Goal: Feedback & Contribution: Contribute content

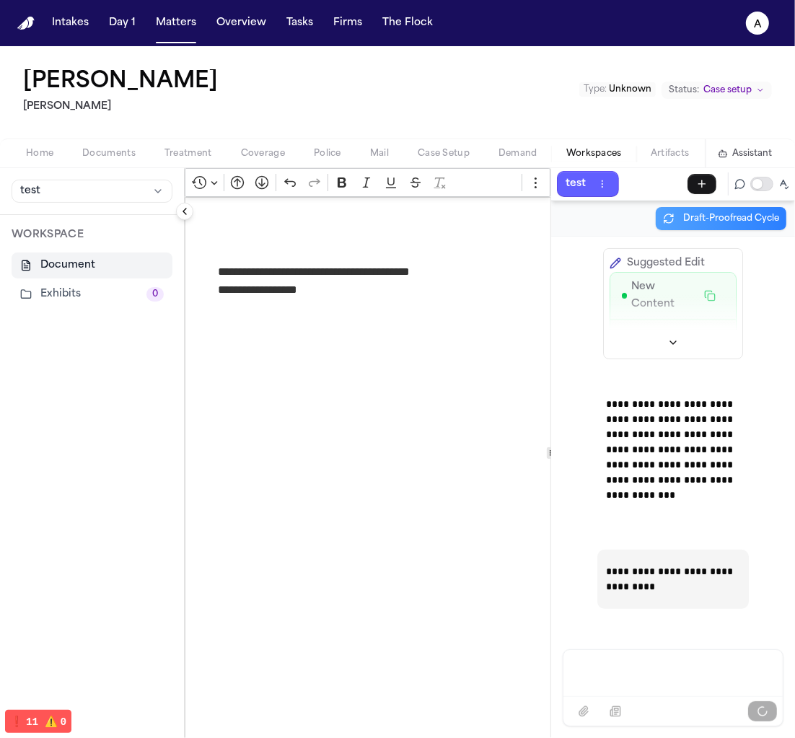
scroll to position [4, 0]
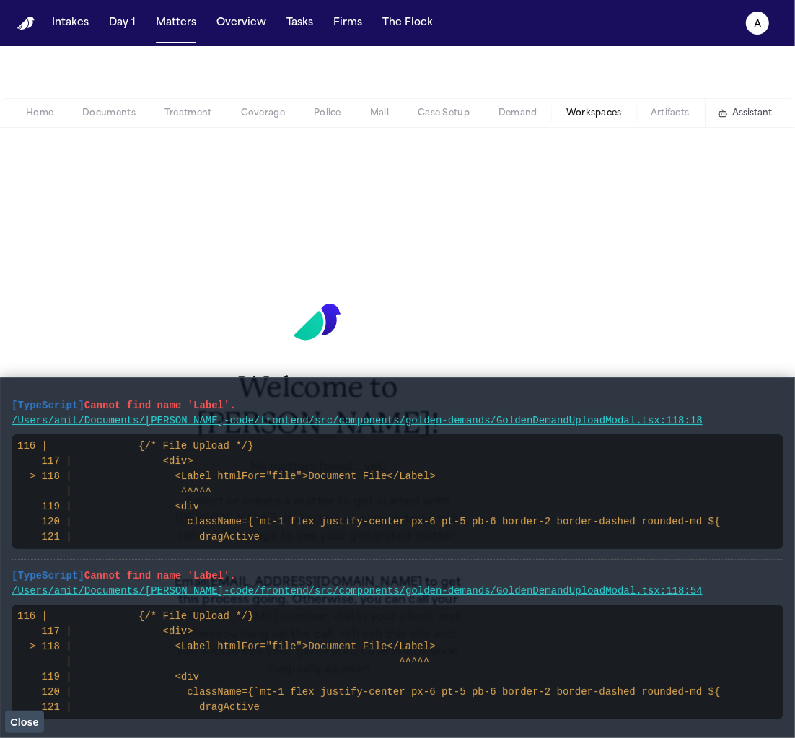
click at [28, 727] on button "Close" at bounding box center [24, 721] width 39 height 22
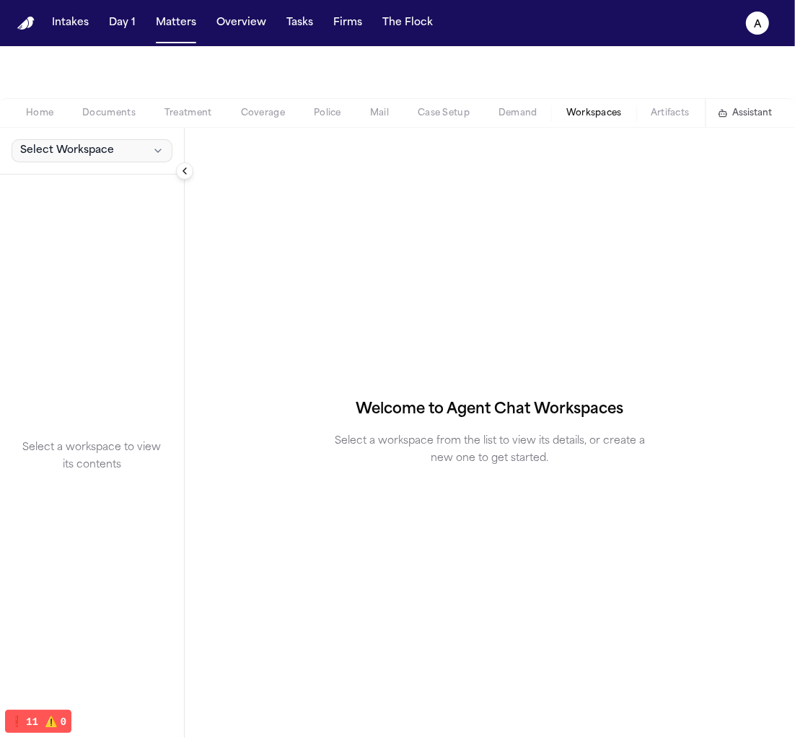
click at [159, 155] on icon "button" at bounding box center [158, 151] width 12 height 12
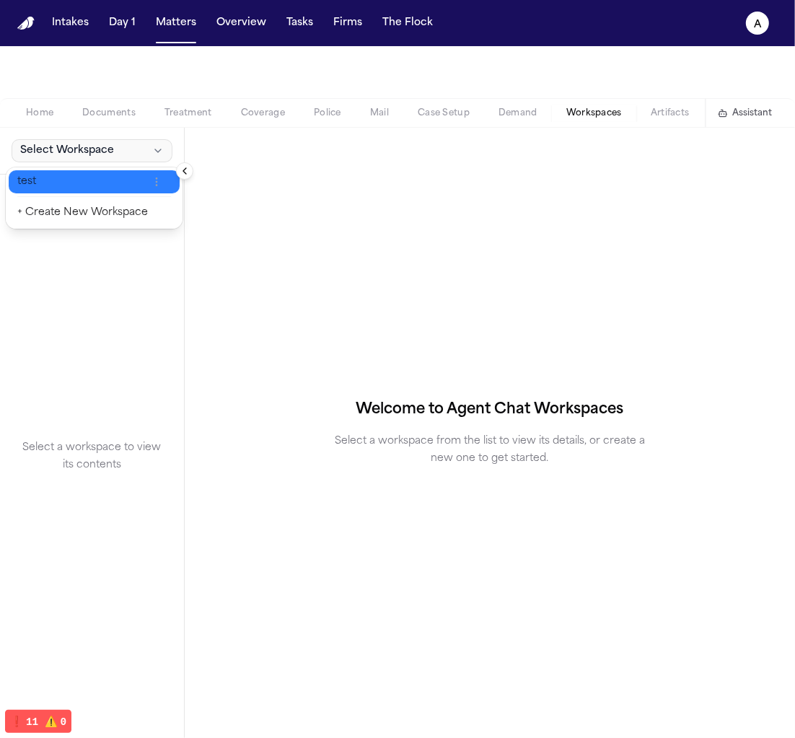
click at [125, 189] on button "test" at bounding box center [94, 181] width 171 height 23
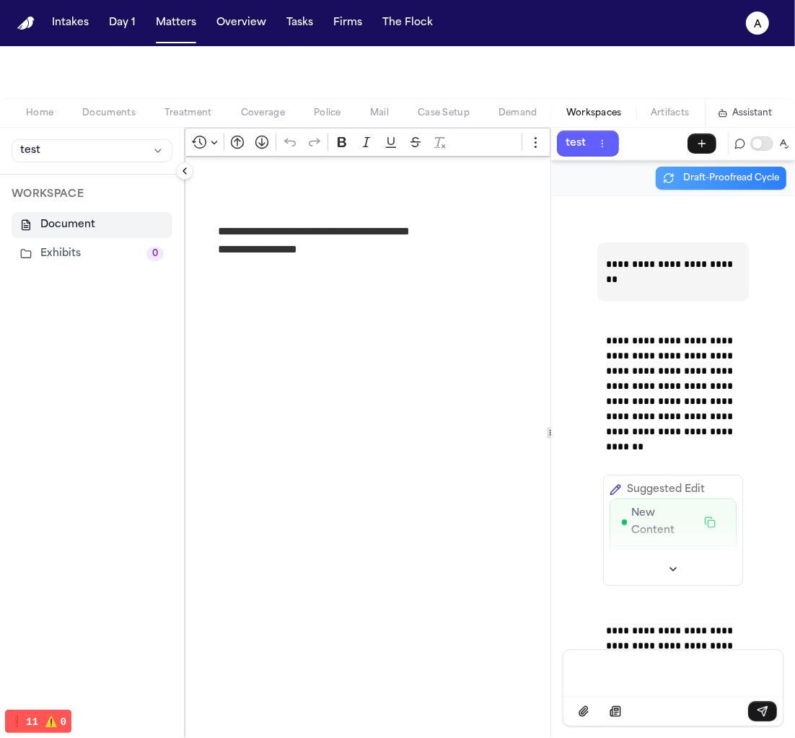
scroll to position [150, 0]
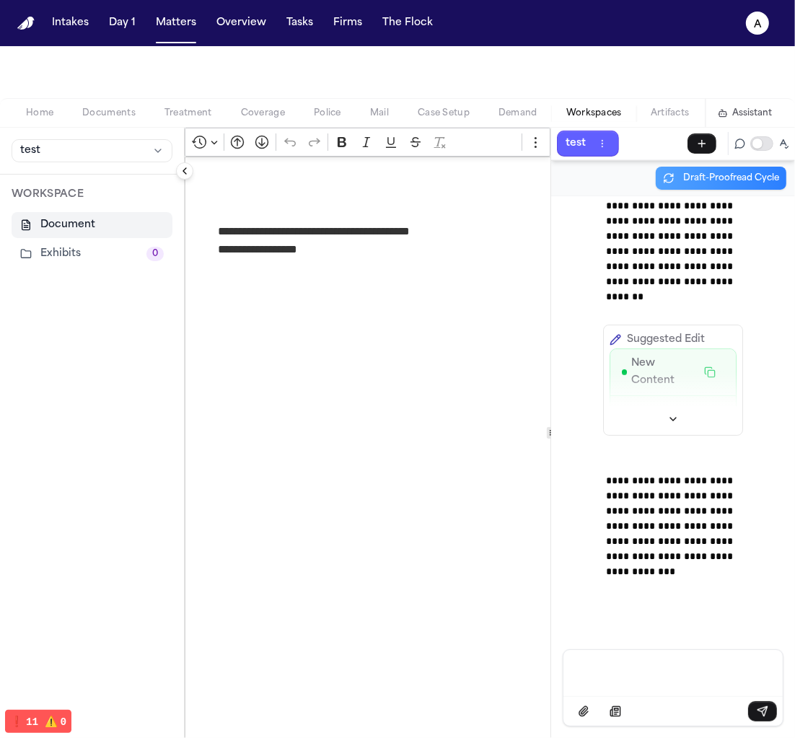
click at [701, 697] on div at bounding box center [672, 711] width 219 height 30
click at [624, 666] on p "Message input" at bounding box center [672, 671] width 185 height 14
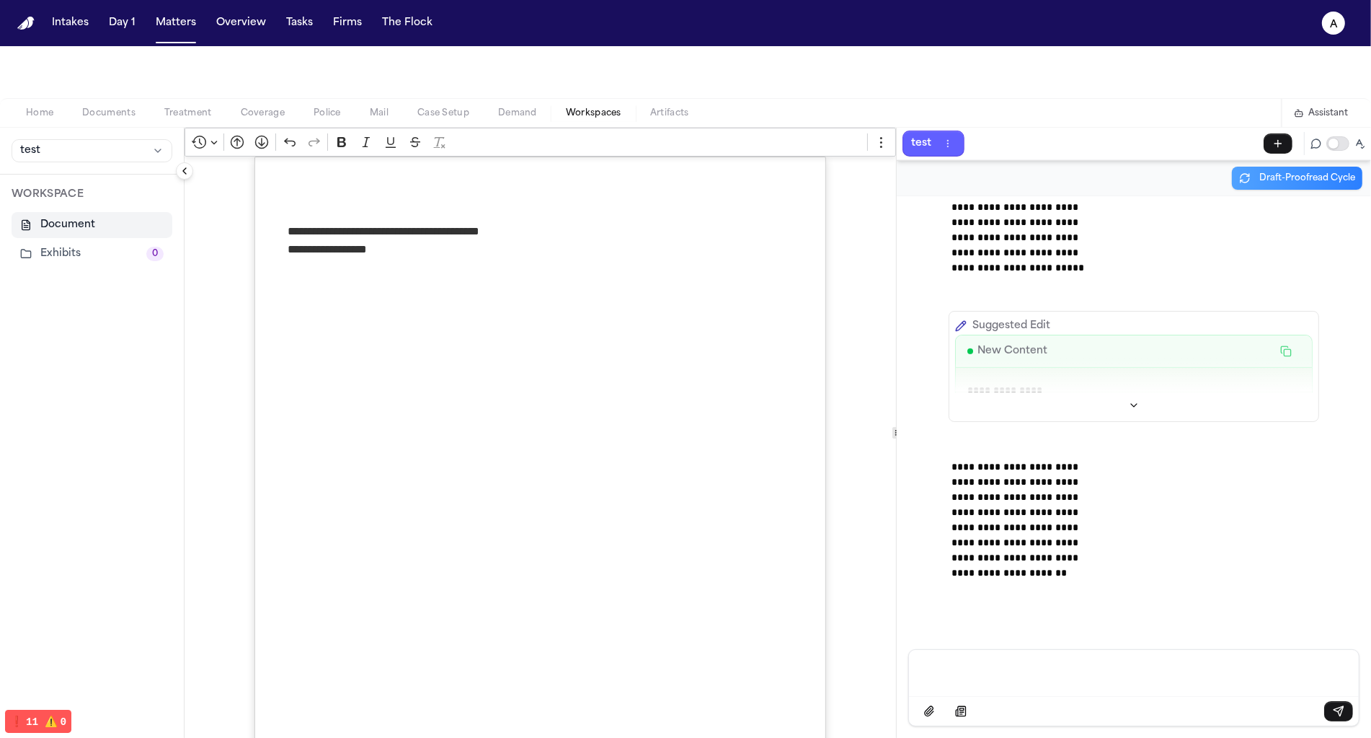
scroll to position [334, 0]
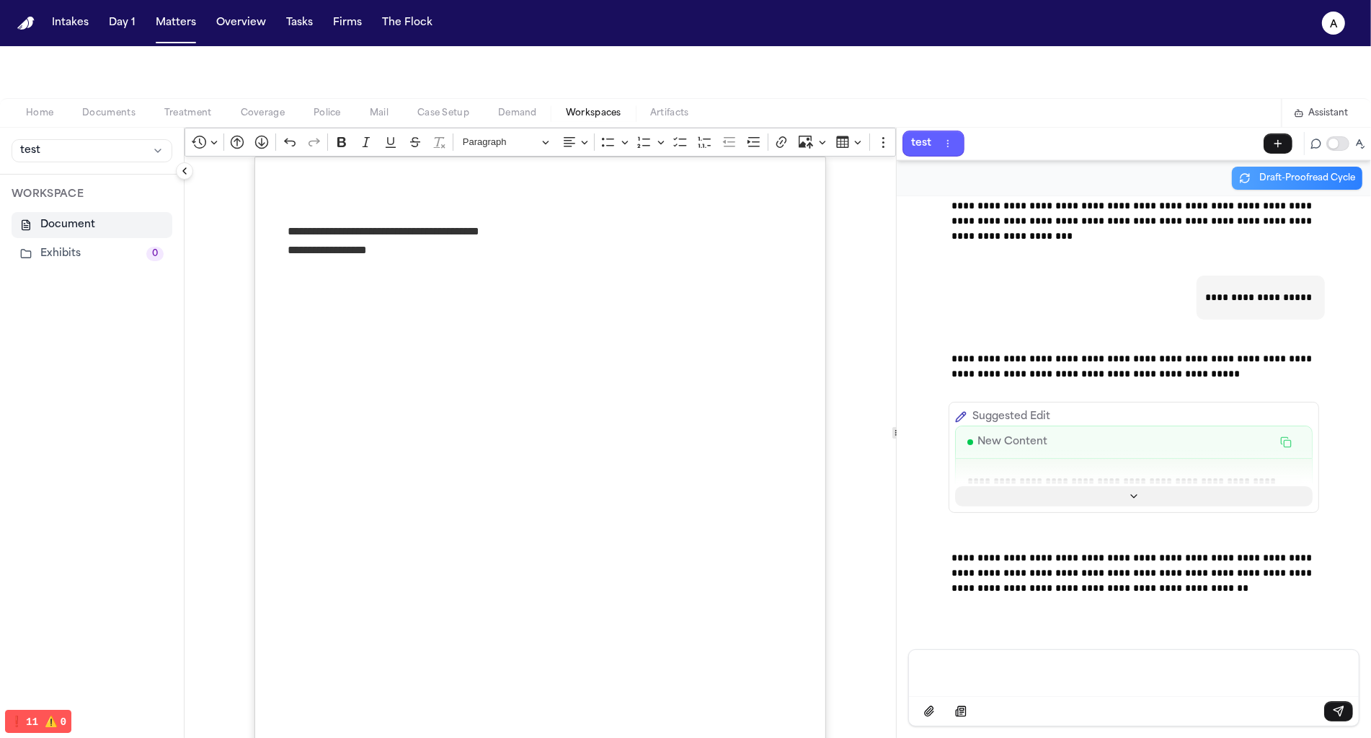
click at [794, 487] on button "Show more" at bounding box center [1134, 496] width 358 height 20
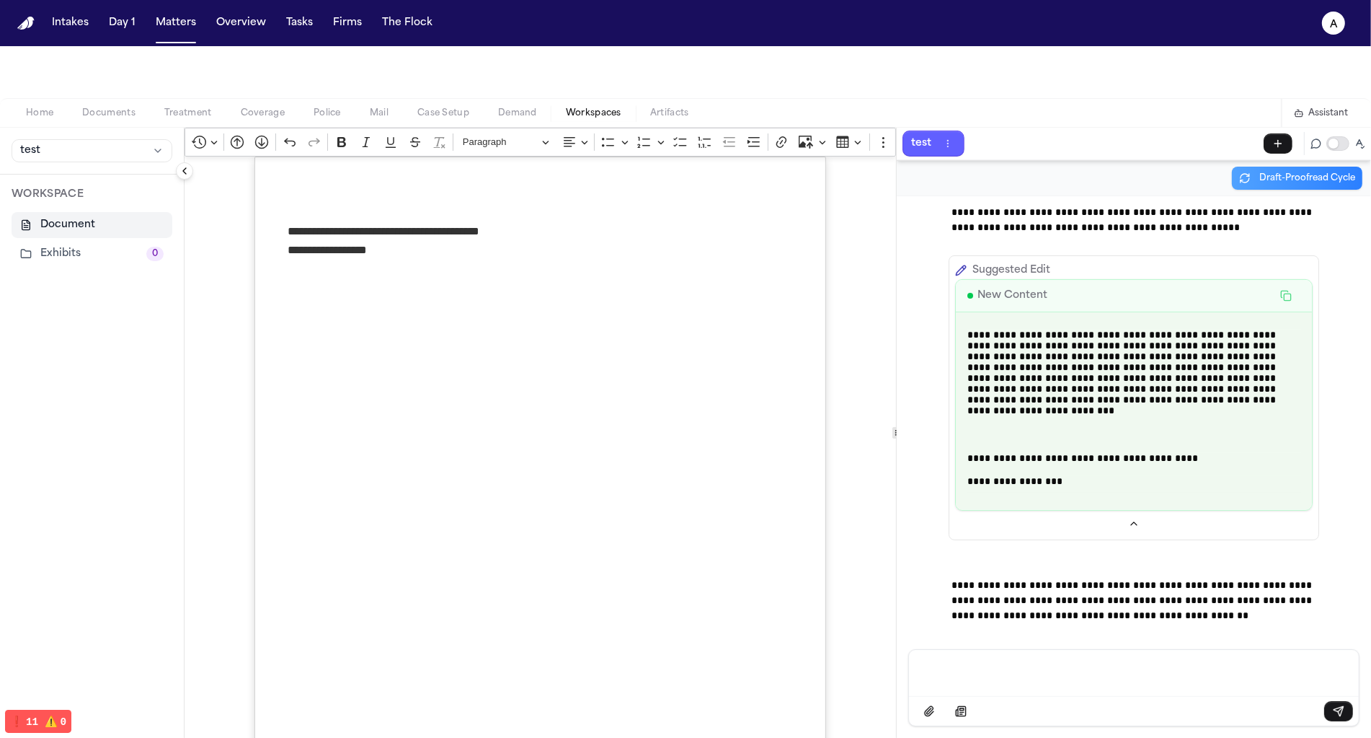
scroll to position [506, 0]
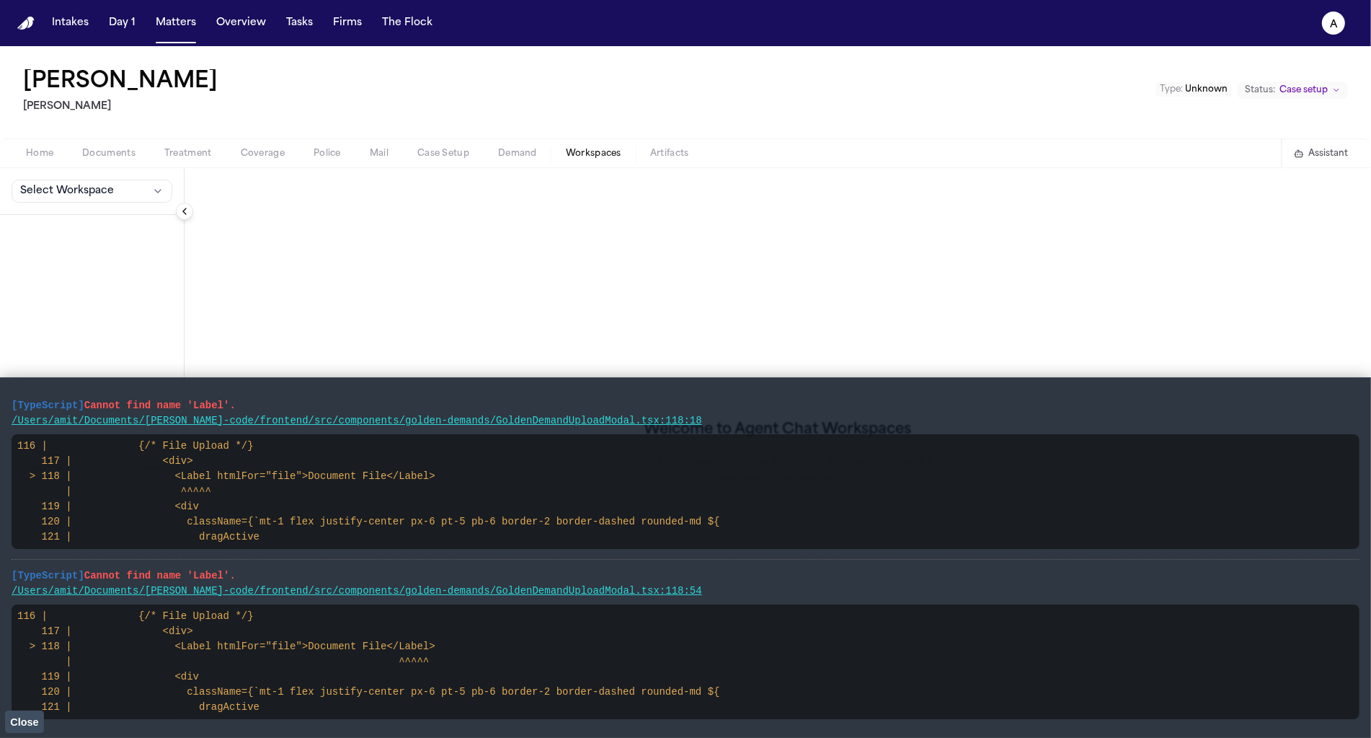
click at [69, 175] on div "Select Workspace" at bounding box center [92, 191] width 184 height 47
click at [69, 188] on span "Select Workspace" at bounding box center [67, 191] width 94 height 14
click at [66, 227] on span "test" at bounding box center [82, 222] width 131 height 14
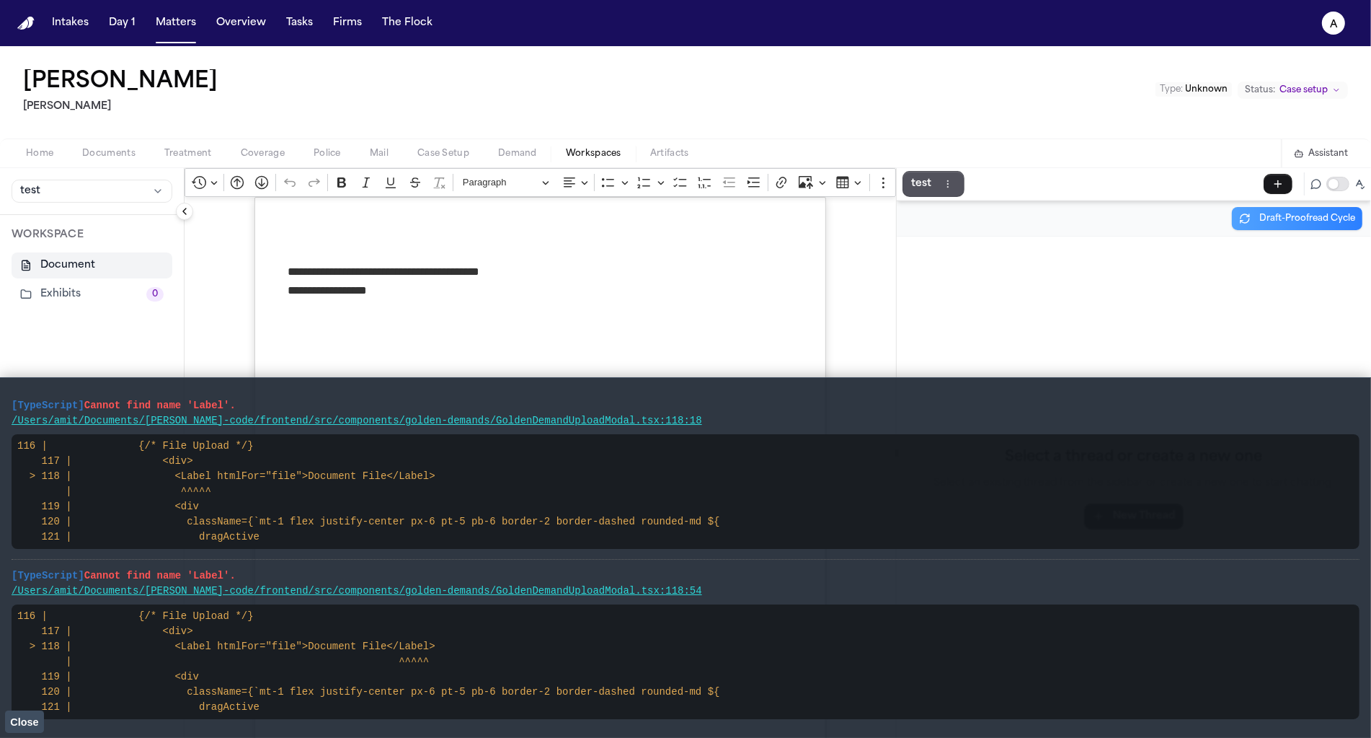
click at [30, 716] on span "Close" at bounding box center [24, 722] width 28 height 12
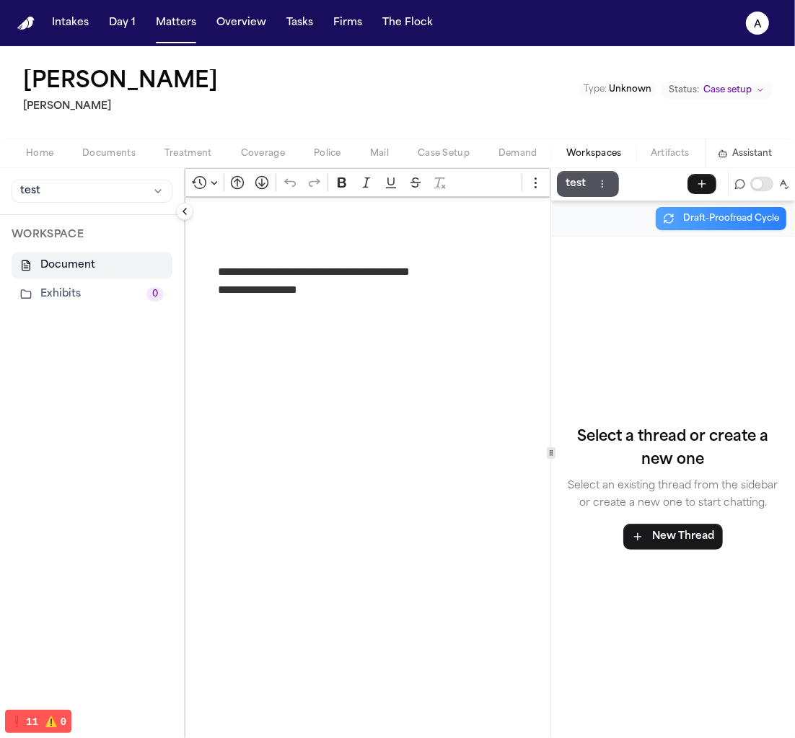
click at [45, 718] on span "❗️ 11" at bounding box center [56, 722] width 22 height 12
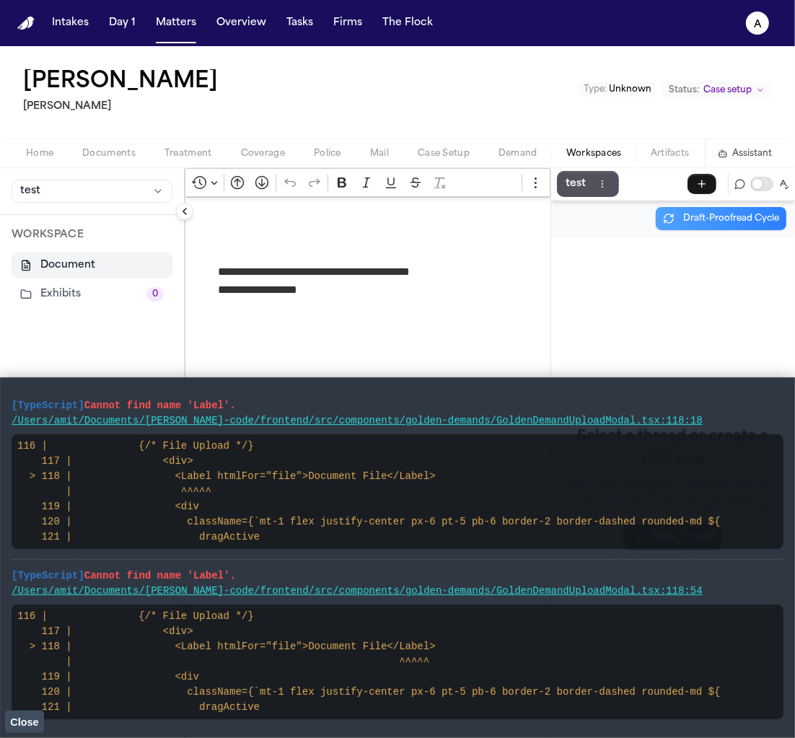
click at [554, 213] on div "Draft-Proofread Cycle" at bounding box center [673, 218] width 244 height 35
click at [575, 198] on div "test" at bounding box center [673, 184] width 244 height 32
click at [568, 185] on p "test" at bounding box center [575, 183] width 20 height 17
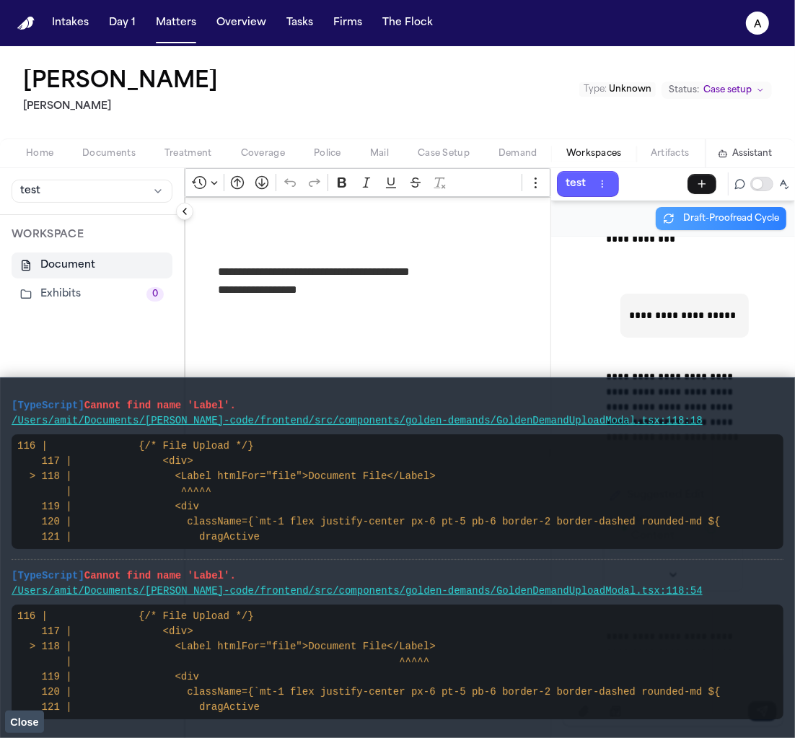
scroll to position [532, 0]
click at [32, 726] on span "Close" at bounding box center [24, 722] width 28 height 12
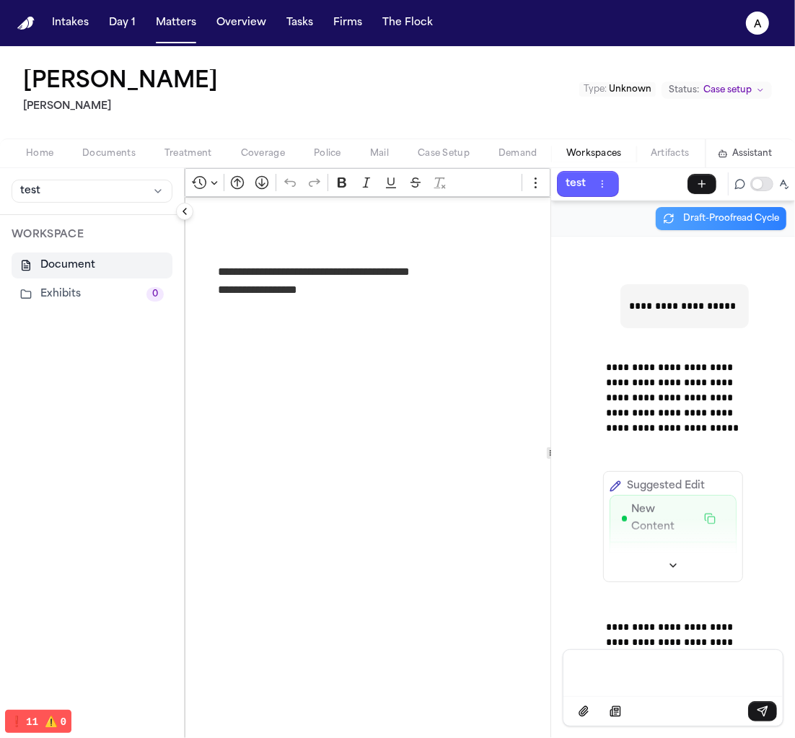
click at [693, 313] on div "**********" at bounding box center [684, 306] width 128 height 44
copy p "**********"
click at [656, 664] on div "Message input" at bounding box center [673, 671] width 202 height 43
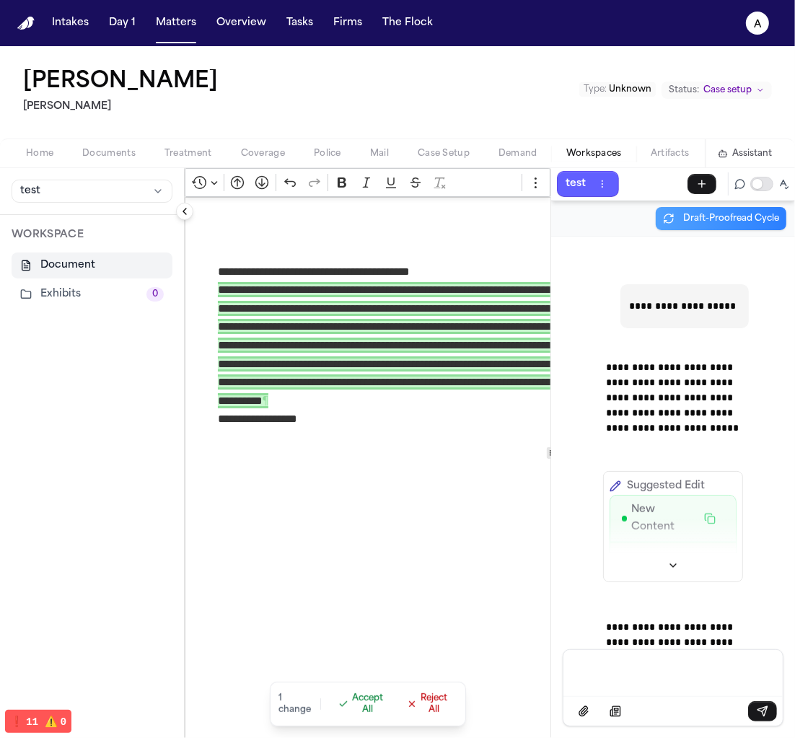
click at [371, 704] on span "Accept All" at bounding box center [368, 703] width 31 height 23
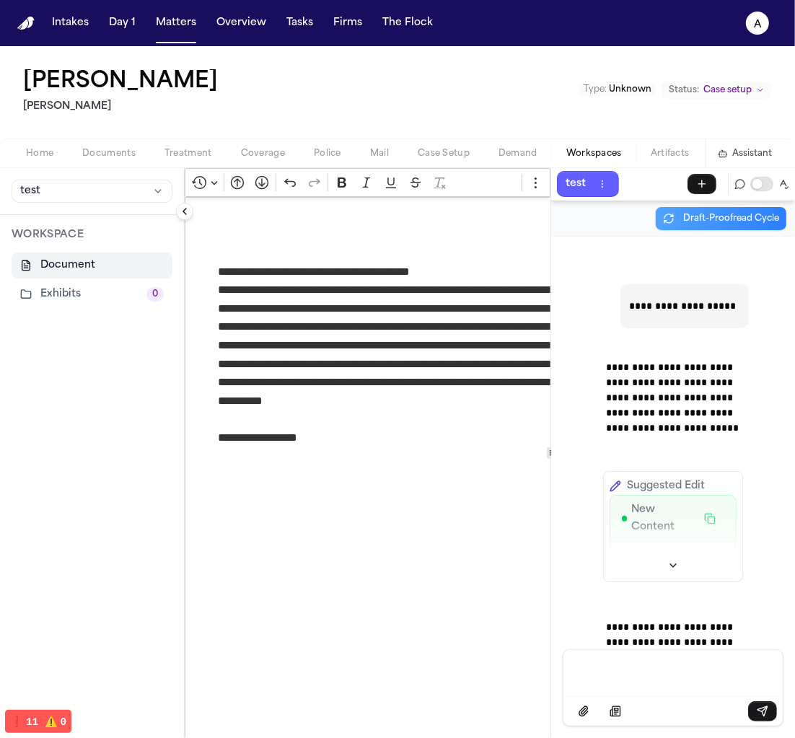
click at [412, 7] on nav "Intakes Day 1 Matters Overview Tasks Firms The Flock a" at bounding box center [397, 23] width 795 height 46
click at [406, 18] on button "The Flock" at bounding box center [407, 23] width 62 height 26
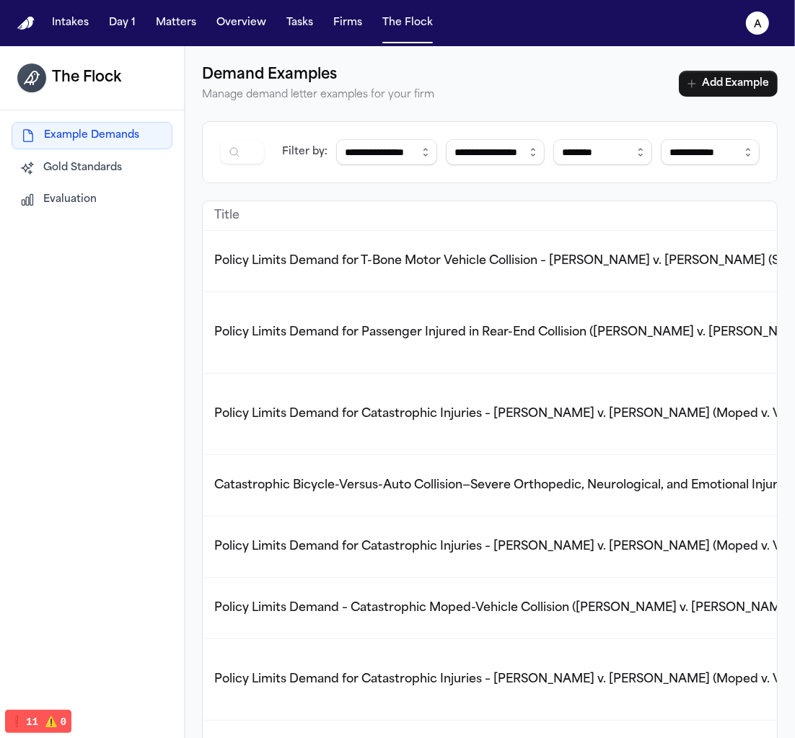
click at [105, 195] on button "Evaluation" at bounding box center [92, 200] width 161 height 26
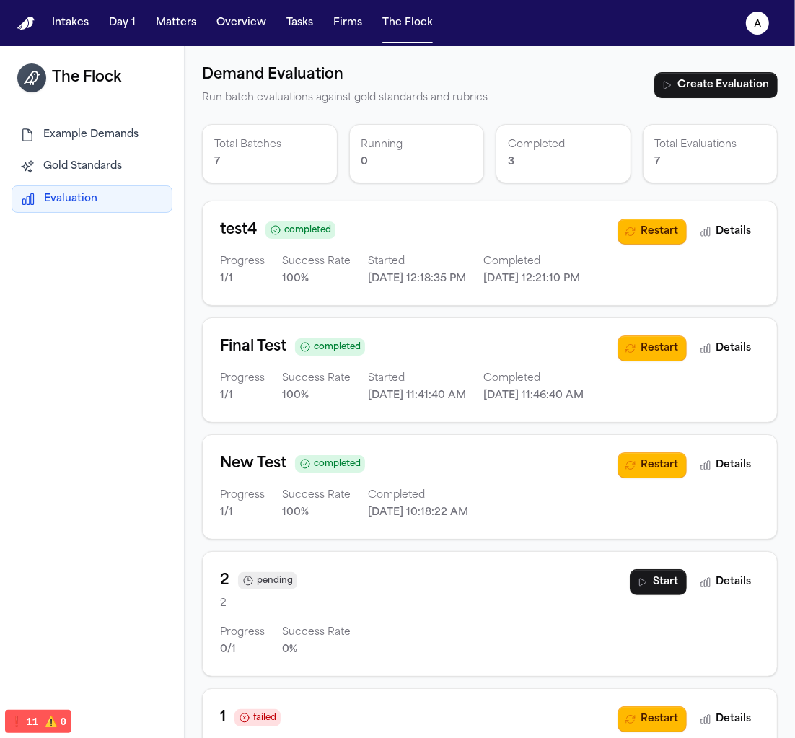
click at [103, 168] on span "Gold Standards" at bounding box center [82, 166] width 79 height 14
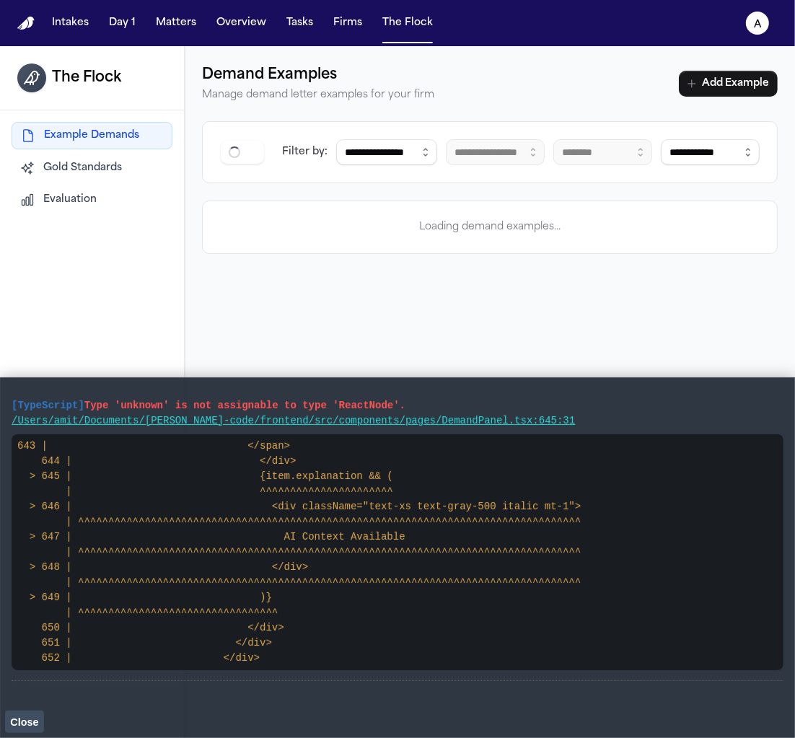
click at [22, 728] on button "Close" at bounding box center [24, 721] width 39 height 22
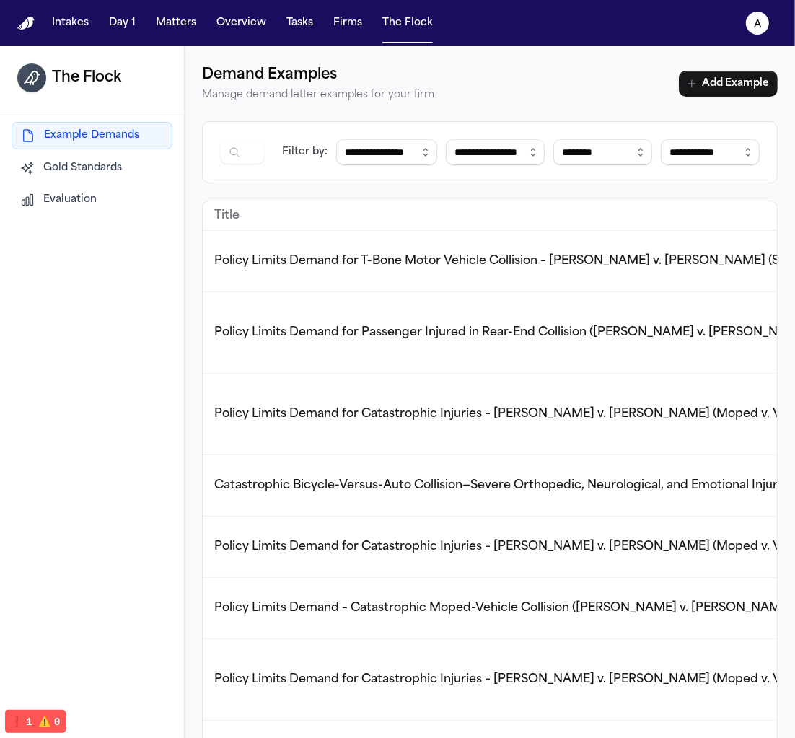
click at [105, 173] on span "Gold Standards" at bounding box center [82, 168] width 79 height 14
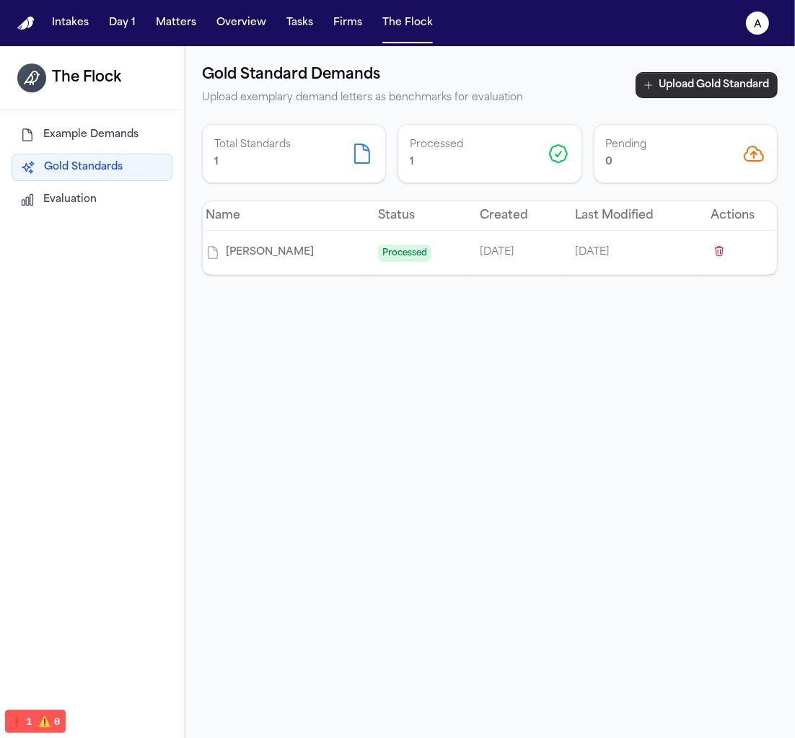
click at [682, 88] on button "Upload Gold Standard" at bounding box center [706, 85] width 142 height 26
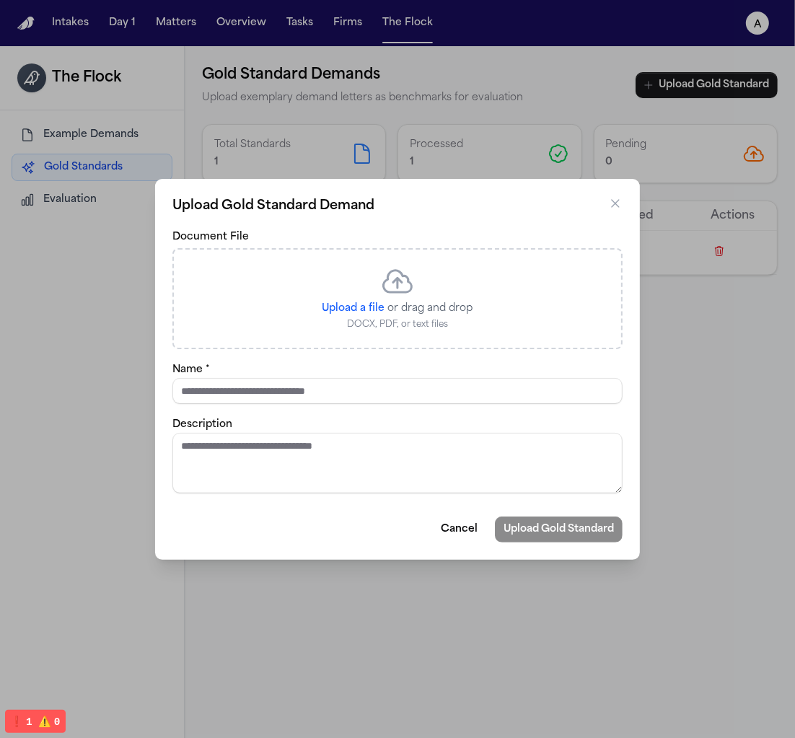
click at [395, 321] on p "DOCX, PDF, or text files" at bounding box center [397, 325] width 151 height 12
click at [359, 306] on span "Upload a file" at bounding box center [353, 308] width 63 height 11
click at [384, 301] on input "Upload a file" at bounding box center [384, 301] width 1 height 1
type input "**********"
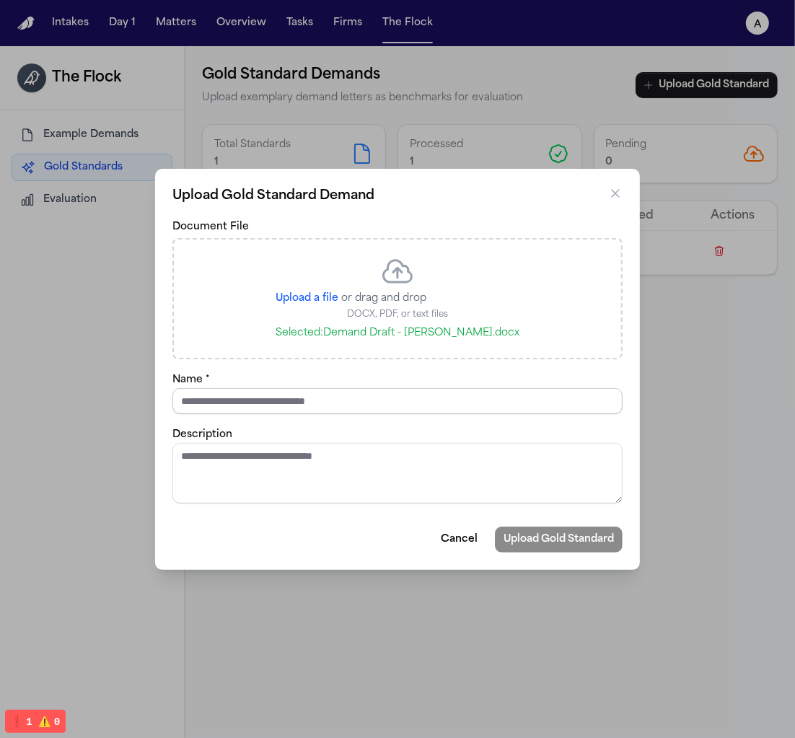
click at [338, 410] on input "Name *" at bounding box center [397, 401] width 450 height 26
click at [439, 414] on form "Document File Upload a file or drag and drop DOCX, PDF, or text files Selected:…" at bounding box center [397, 385] width 450 height 335
click at [439, 408] on input "Name *" at bounding box center [397, 401] width 450 height 26
type input "*"
click at [570, 544] on button "Upload Gold Standard" at bounding box center [559, 539] width 128 height 26
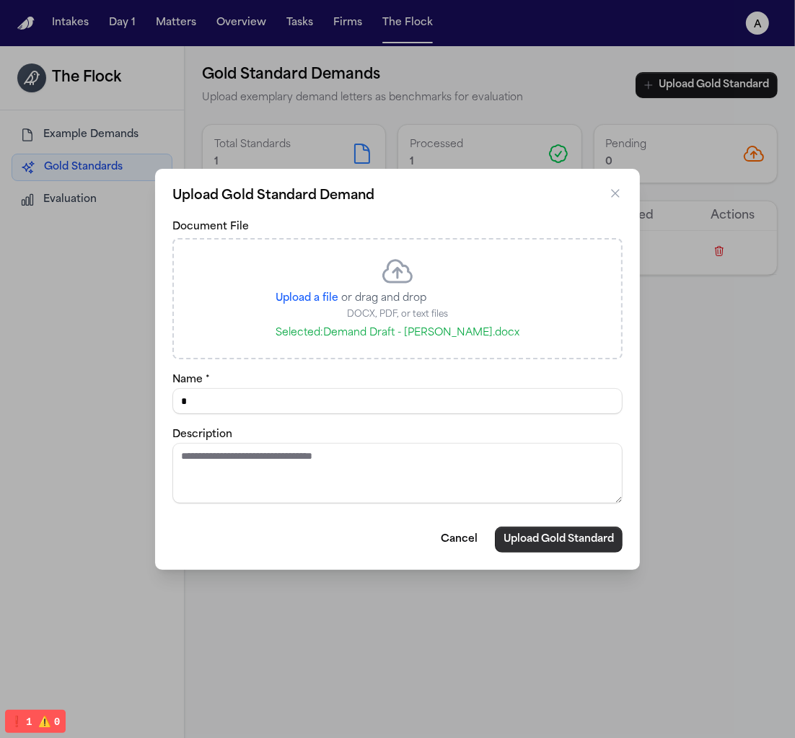
click at [598, 536] on button "Upload Gold Standard" at bounding box center [559, 539] width 128 height 26
click at [551, 543] on button "Upload Gold Standard" at bounding box center [559, 539] width 128 height 26
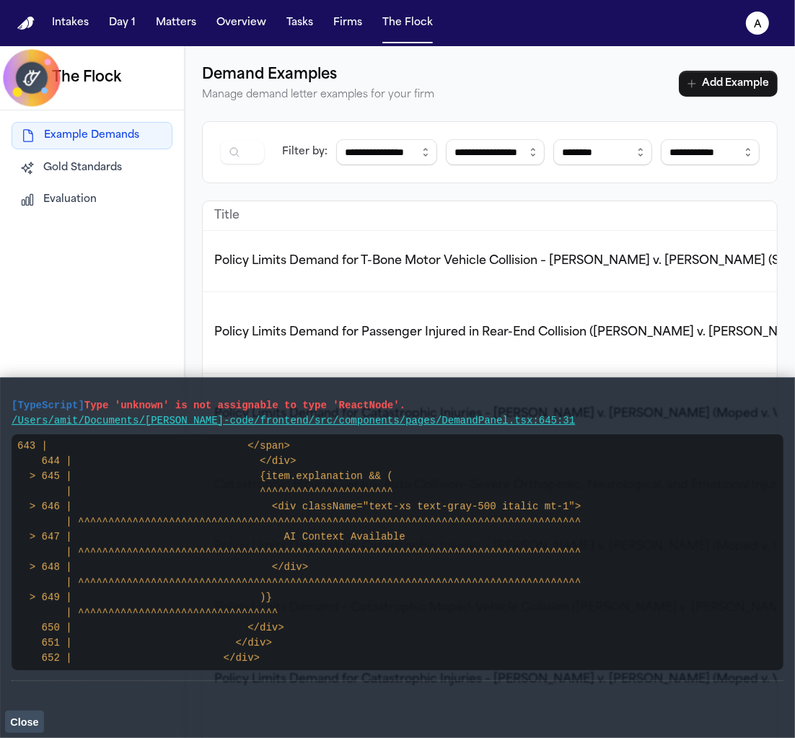
click at [48, 167] on span "Gold Standards" at bounding box center [82, 168] width 79 height 14
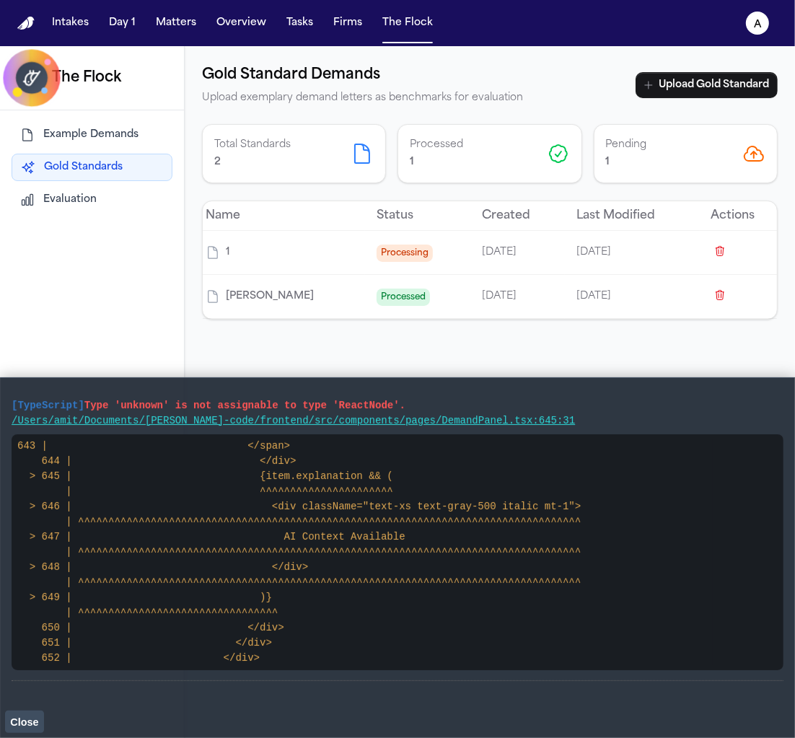
click at [19, 709] on div "[TypeScript] Type 'unknown' is not assignable to type 'ReactNode'. /Users/amit/…" at bounding box center [397, 557] width 771 height 337
click at [391, 241] on td "Processing" at bounding box center [417, 253] width 105 height 44
click at [301, 251] on div "1" at bounding box center [279, 252] width 148 height 17
click at [676, 89] on button "Upload Gold Standard" at bounding box center [706, 85] width 142 height 26
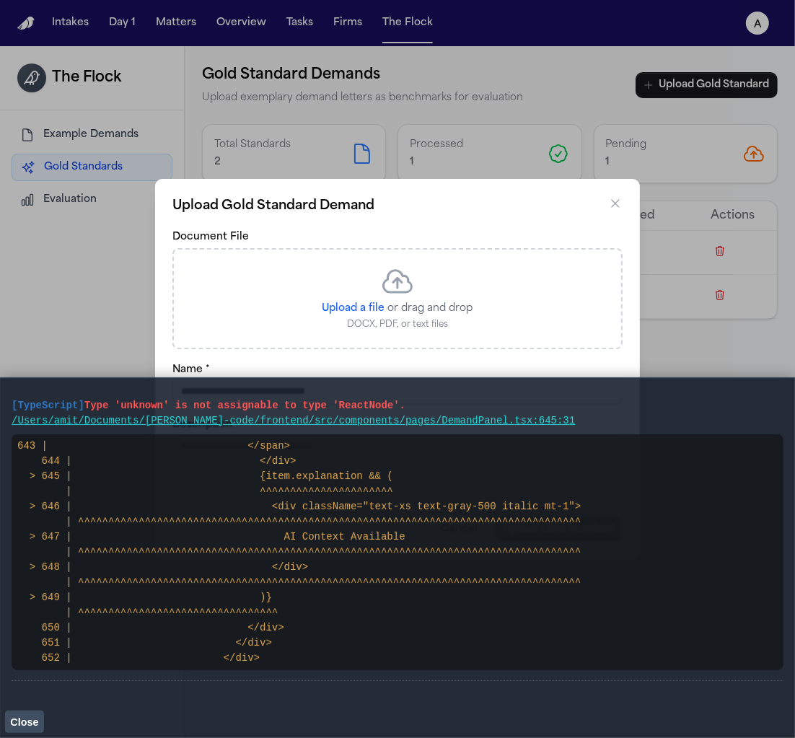
click at [436, 296] on div "Upload a file or drag and drop DOCX, PDF, or text files" at bounding box center [397, 297] width 151 height 66
click at [361, 305] on span "Upload a file" at bounding box center [353, 308] width 63 height 11
click at [384, 301] on input "Upload a file" at bounding box center [384, 301] width 1 height 1
type input "**********"
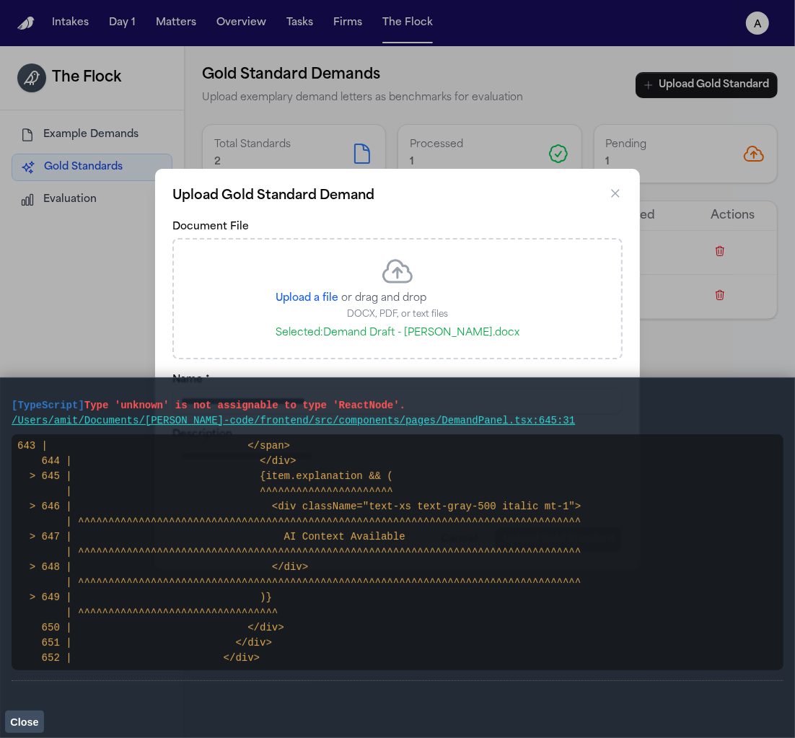
click at [33, 724] on span "Close" at bounding box center [24, 722] width 28 height 12
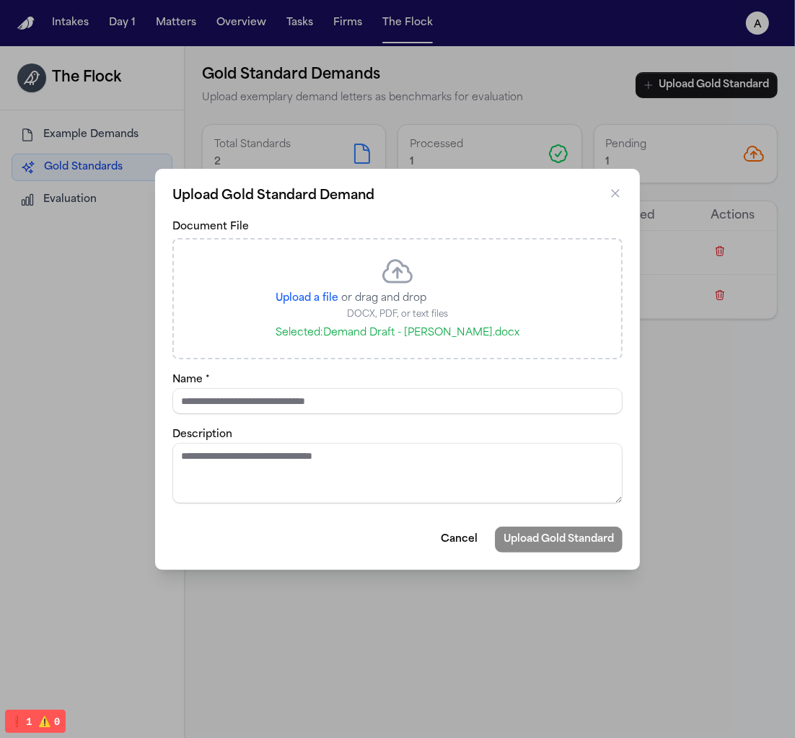
click at [239, 416] on form "Document File Upload a file or drag and drop DOCX, PDF, or text files Selected:…" at bounding box center [397, 385] width 450 height 335
click at [239, 410] on input "Name *" at bounding box center [397, 401] width 450 height 26
type input "*"
click at [524, 546] on button "Upload Gold Standard" at bounding box center [559, 539] width 128 height 26
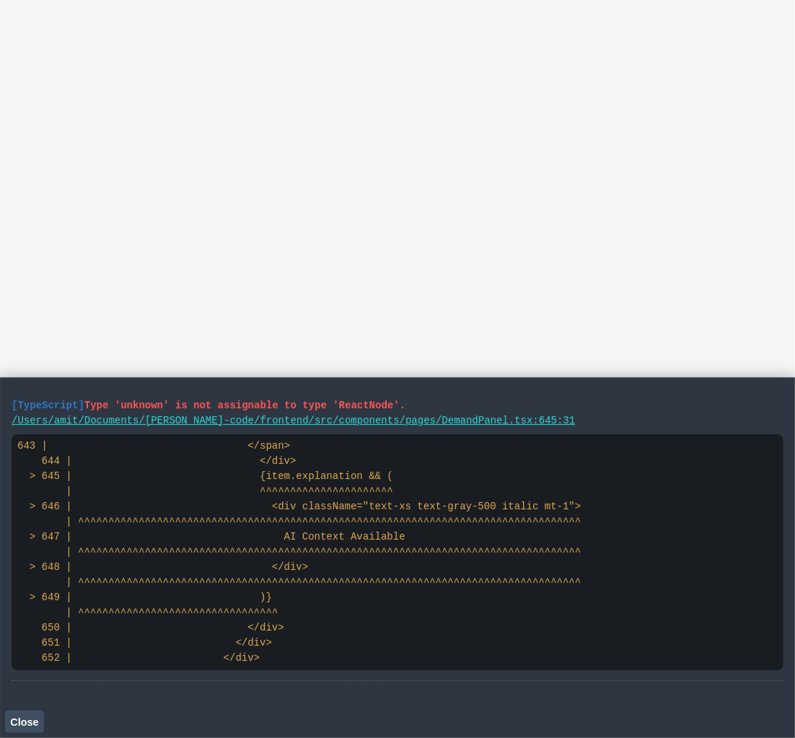
click at [37, 730] on button "Close" at bounding box center [24, 721] width 39 height 22
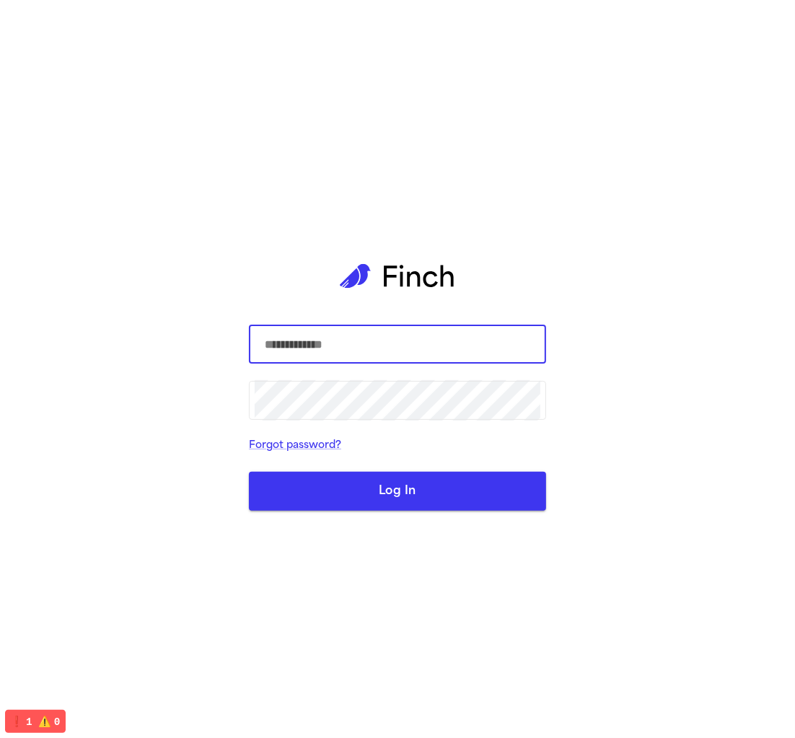
type input "**********"
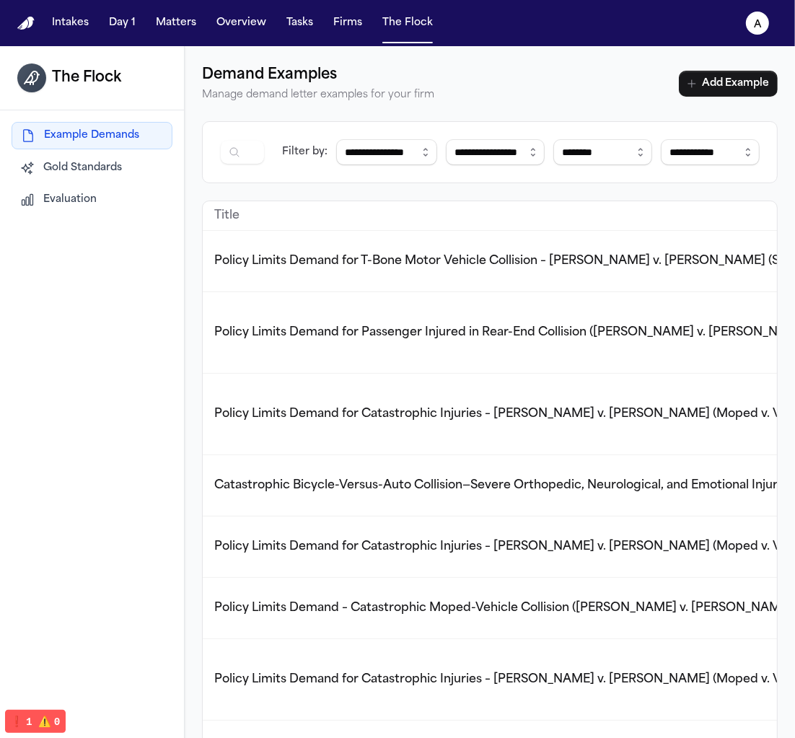
click at [116, 170] on span "Gold Standards" at bounding box center [82, 168] width 79 height 14
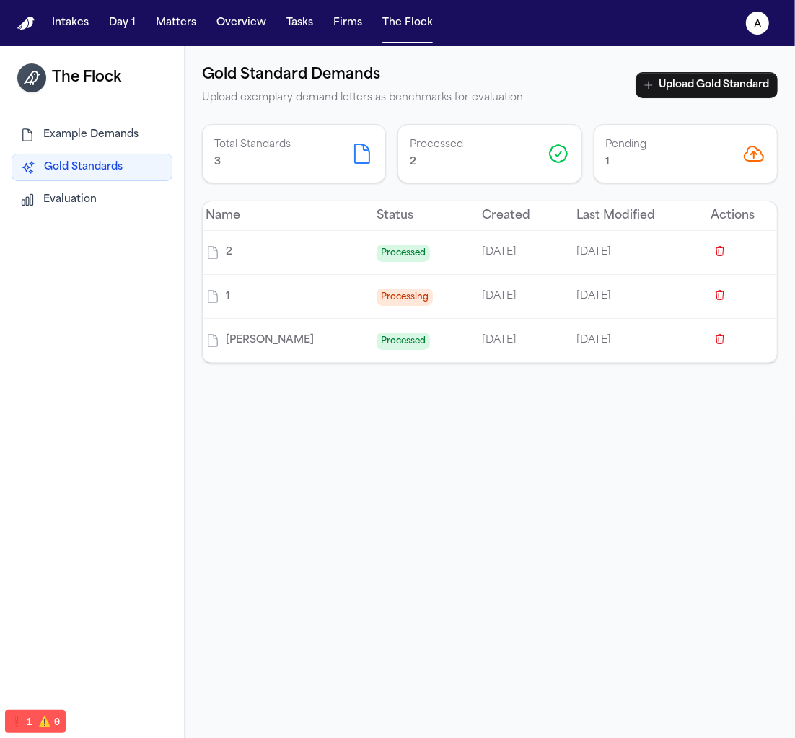
click at [68, 180] on div "Example Demands Gold Standards Evaluation" at bounding box center [92, 167] width 161 height 91
click at [68, 200] on span "Evaluation" at bounding box center [69, 200] width 53 height 14
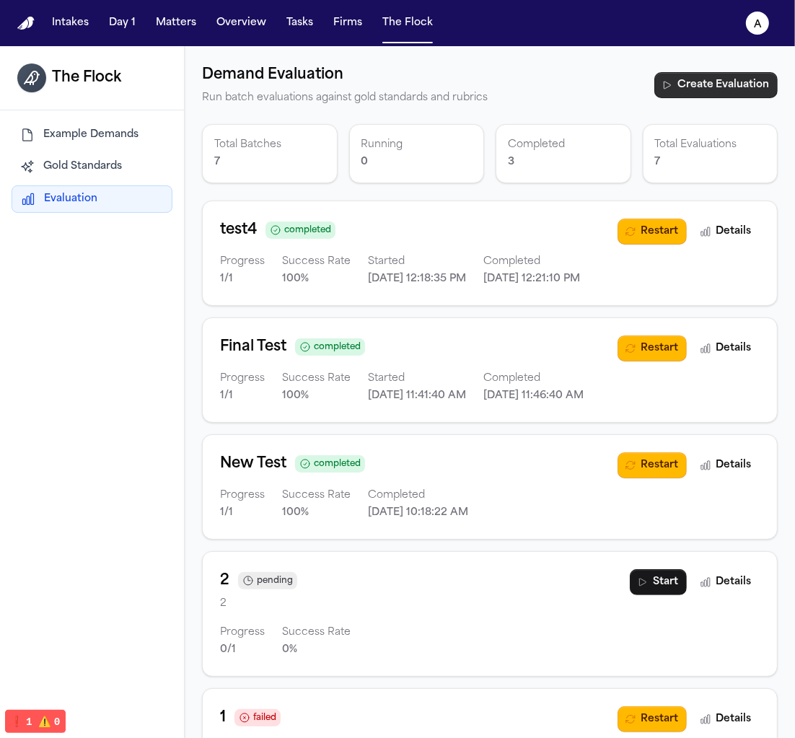
click at [731, 82] on button "Create Evaluation" at bounding box center [715, 85] width 123 height 26
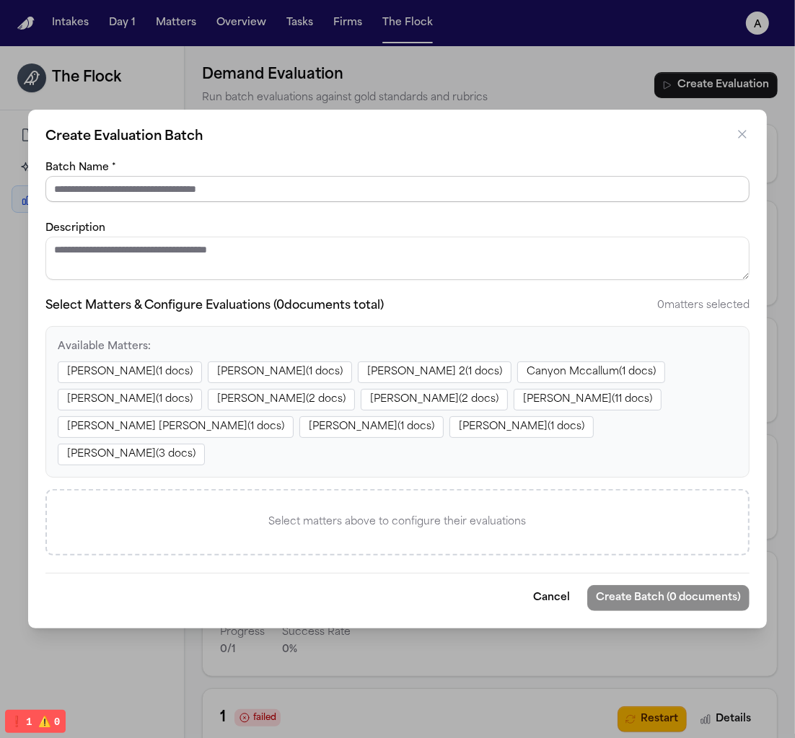
click at [273, 202] on input "Batch Name *" at bounding box center [397, 189] width 704 height 26
type input "****"
click at [358, 230] on form "Batch Name * **** Description Select Matters & Configure Evaluations ( 0 docume…" at bounding box center [397, 385] width 704 height 452
click at [274, 383] on button "Zahra Khan ( 1 docs)" at bounding box center [280, 372] width 144 height 22
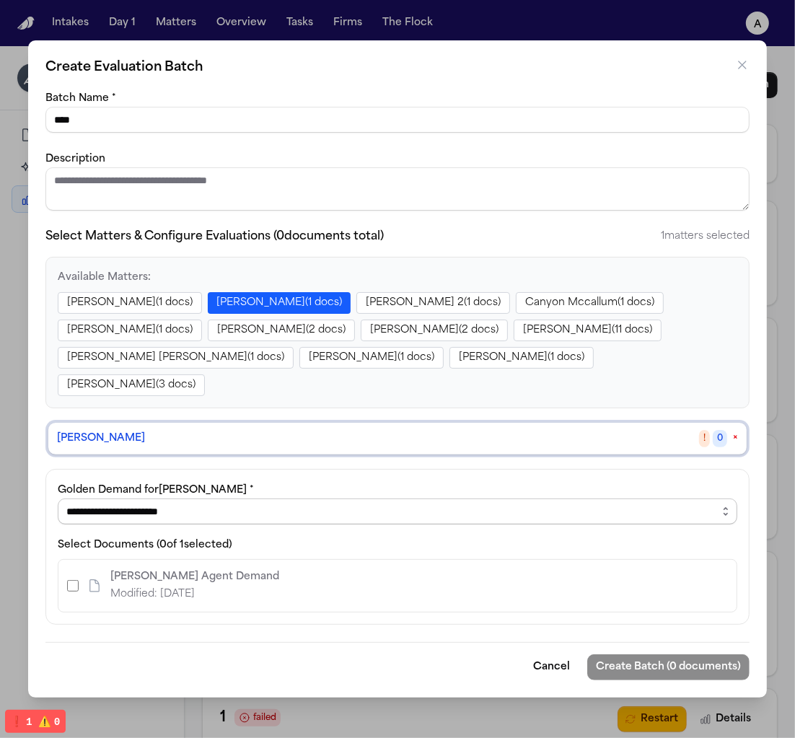
click at [178, 498] on select "**********" at bounding box center [397, 511] width 679 height 26
select select "**********"
click at [58, 498] on select "**********" at bounding box center [397, 511] width 679 height 26
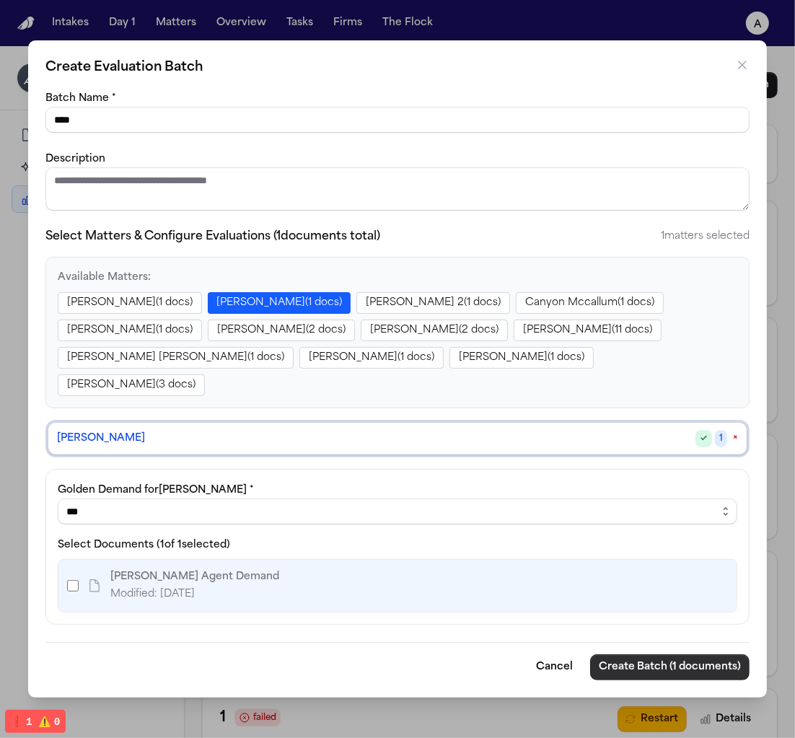
click at [655, 654] on button "Create Batch (1 documents)" at bounding box center [669, 667] width 159 height 26
click at [690, 654] on button "Create Batch (1 documents)" at bounding box center [669, 667] width 159 height 26
click at [652, 654] on button "Create Batch (1 documents)" at bounding box center [669, 667] width 159 height 26
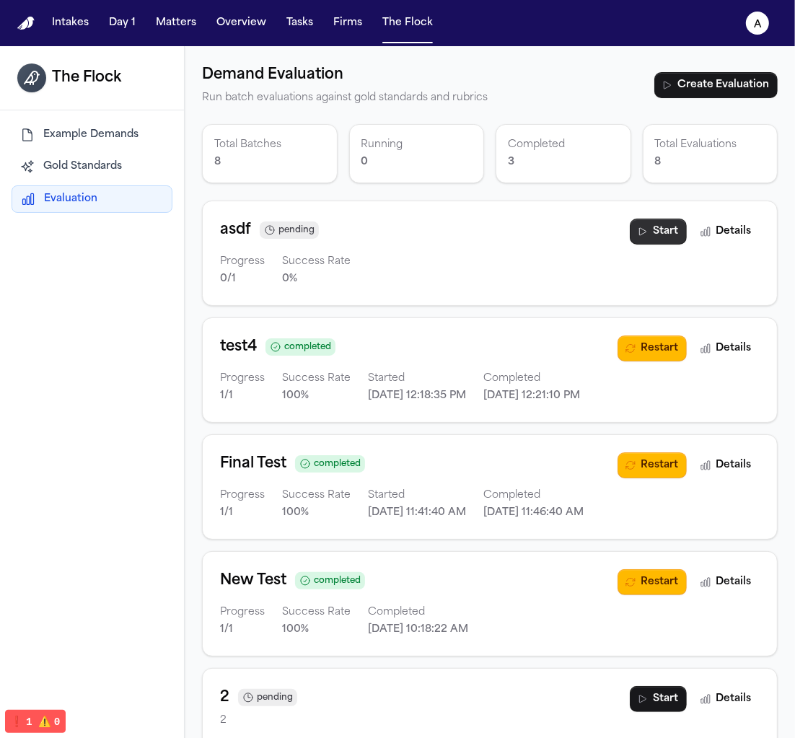
click at [648, 232] on icon "button" at bounding box center [643, 232] width 12 height 12
click at [733, 231] on button "Details" at bounding box center [725, 231] width 67 height 26
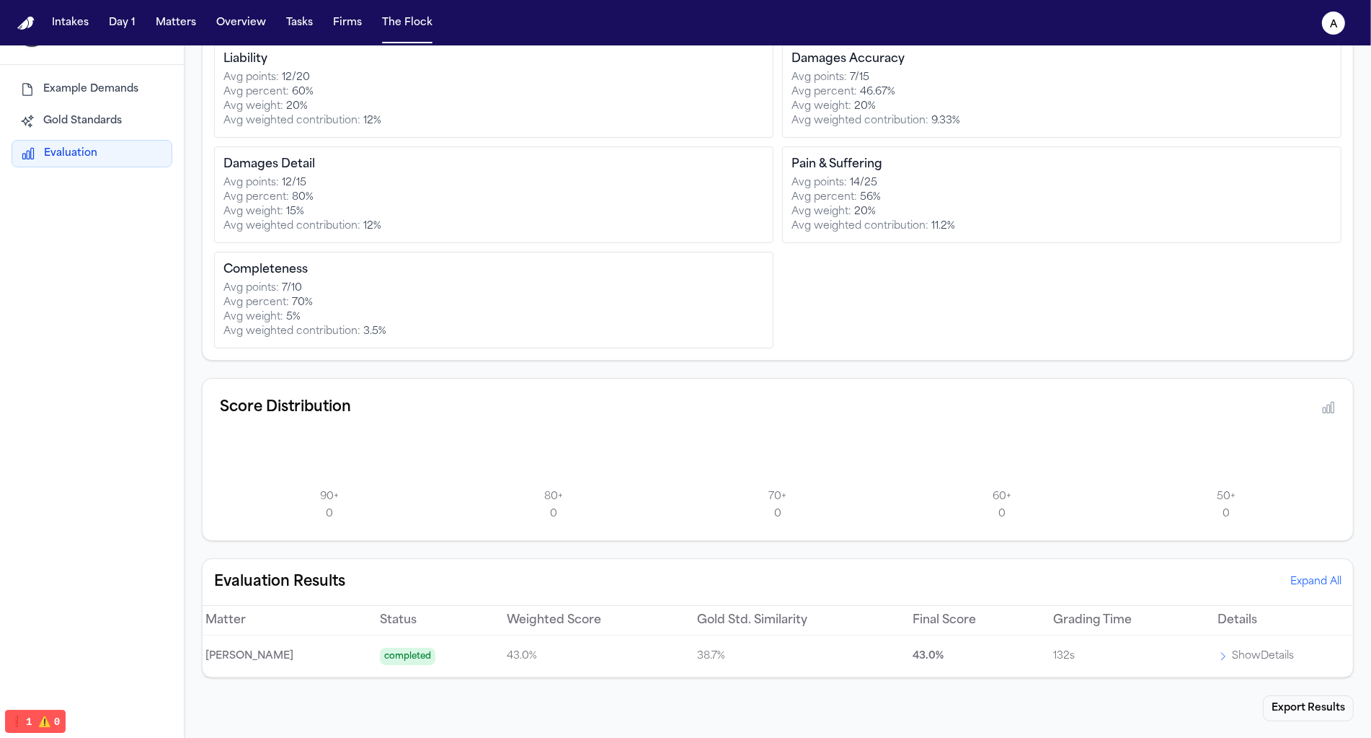
scroll to position [239, 0]
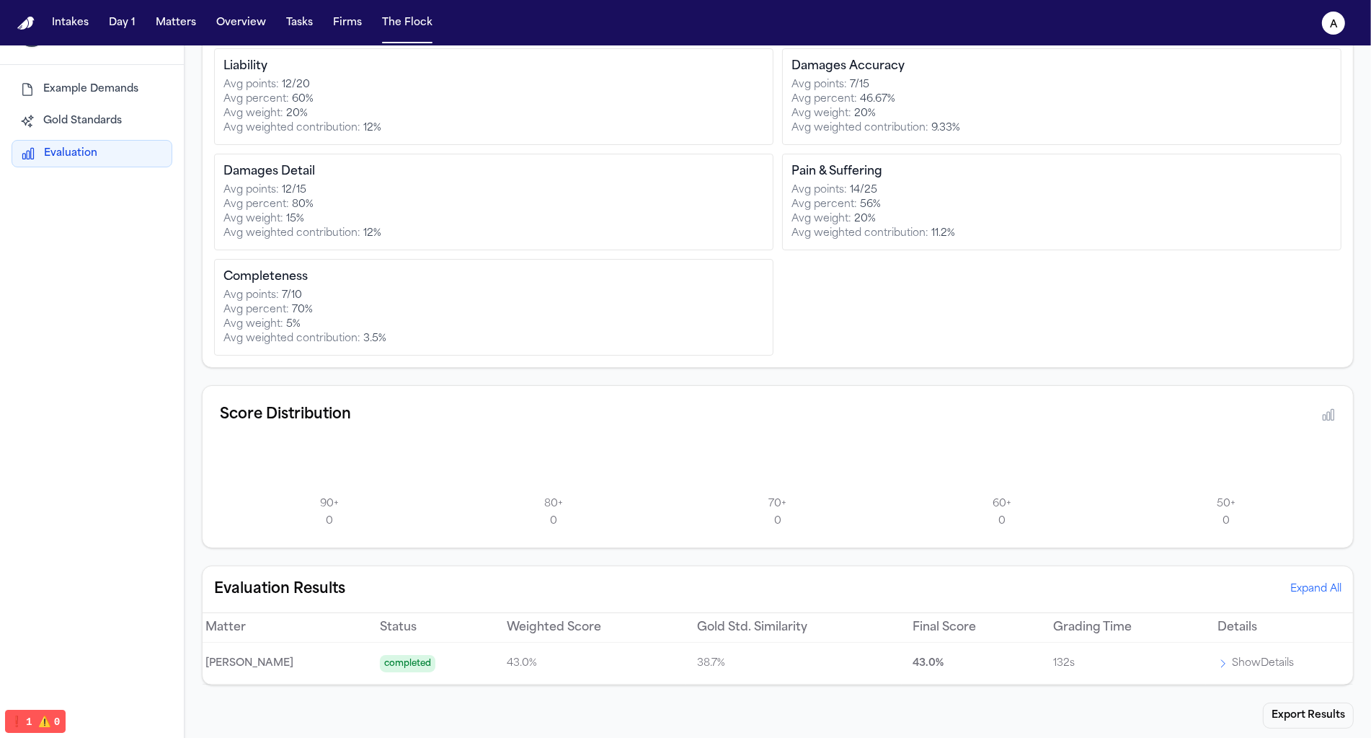
click at [794, 655] on p "Show Details" at bounding box center [1263, 663] width 62 height 17
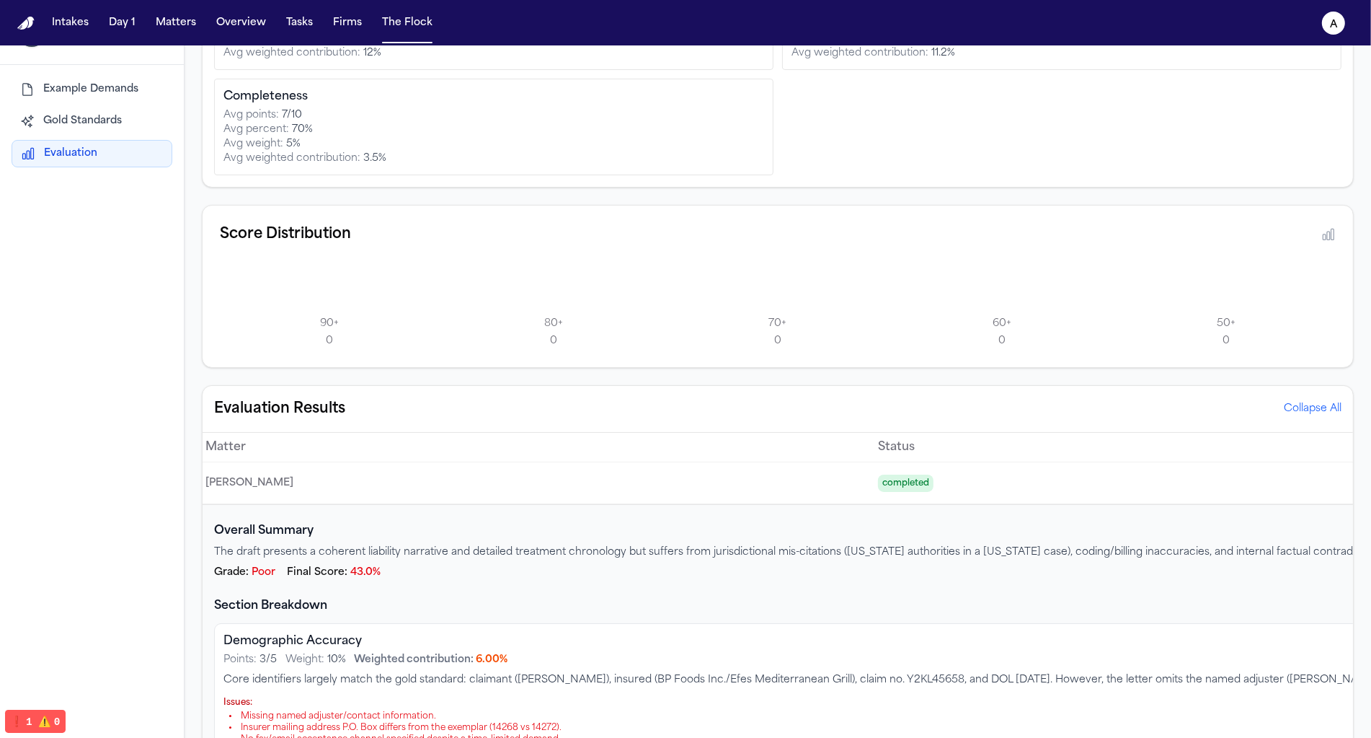
scroll to position [0, 0]
